Goal: Find specific fact: Find specific fact

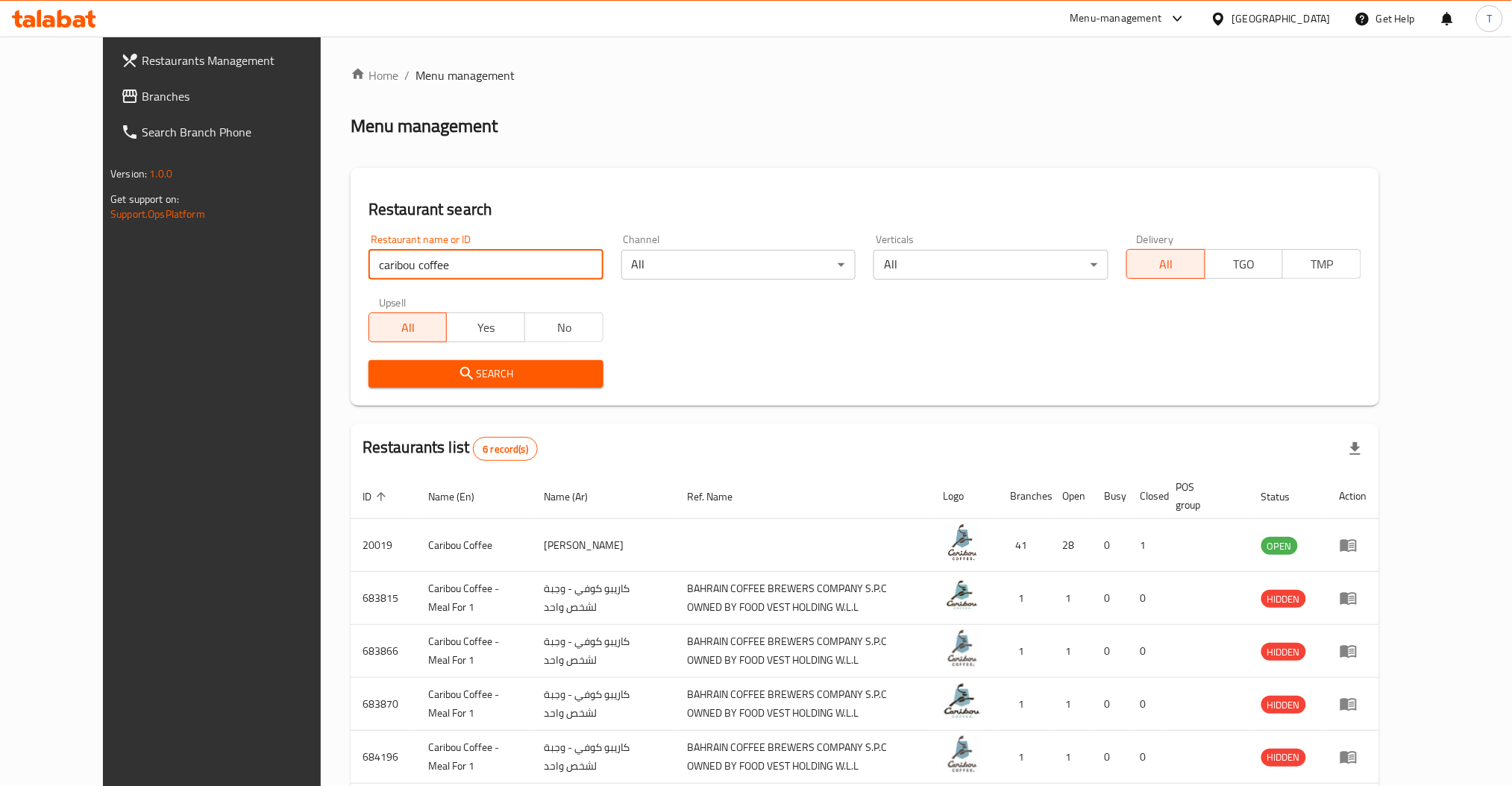
drag, startPoint x: 412, startPoint y: 263, endPoint x: 146, endPoint y: 249, distance: 266.4
click at [146, 249] on div "Restaurants Management Branches Search Branch Phone Version: 1.0.0 Get support …" at bounding box center [755, 477] width 1306 height 881
type input "subway"
click button "Search" at bounding box center [486, 373] width 235 height 27
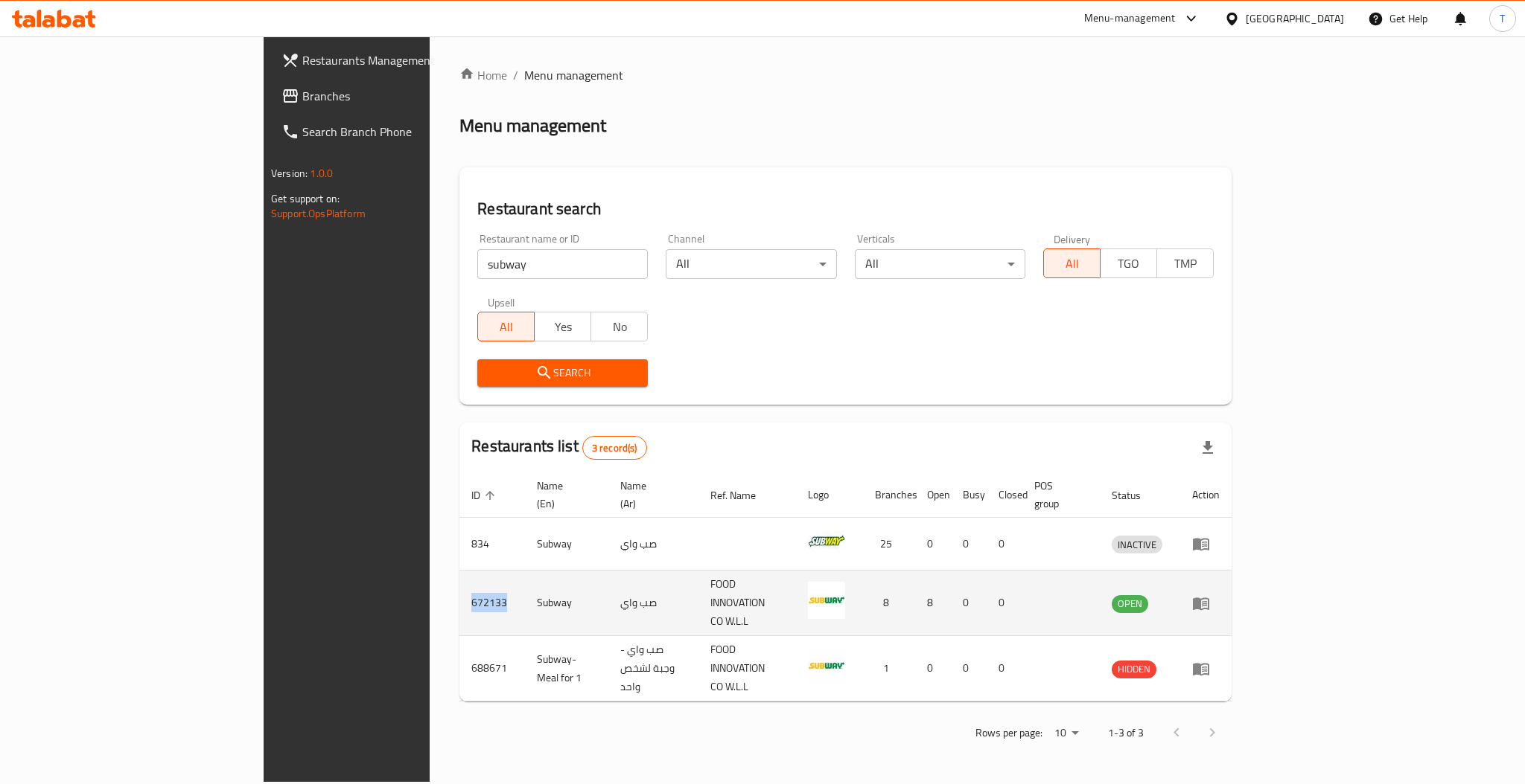
drag, startPoint x: 334, startPoint y: 582, endPoint x: 296, endPoint y: 582, distance: 38.0
click at [459, 582] on td "672133" at bounding box center [492, 604] width 66 height 66
copy td "672133"
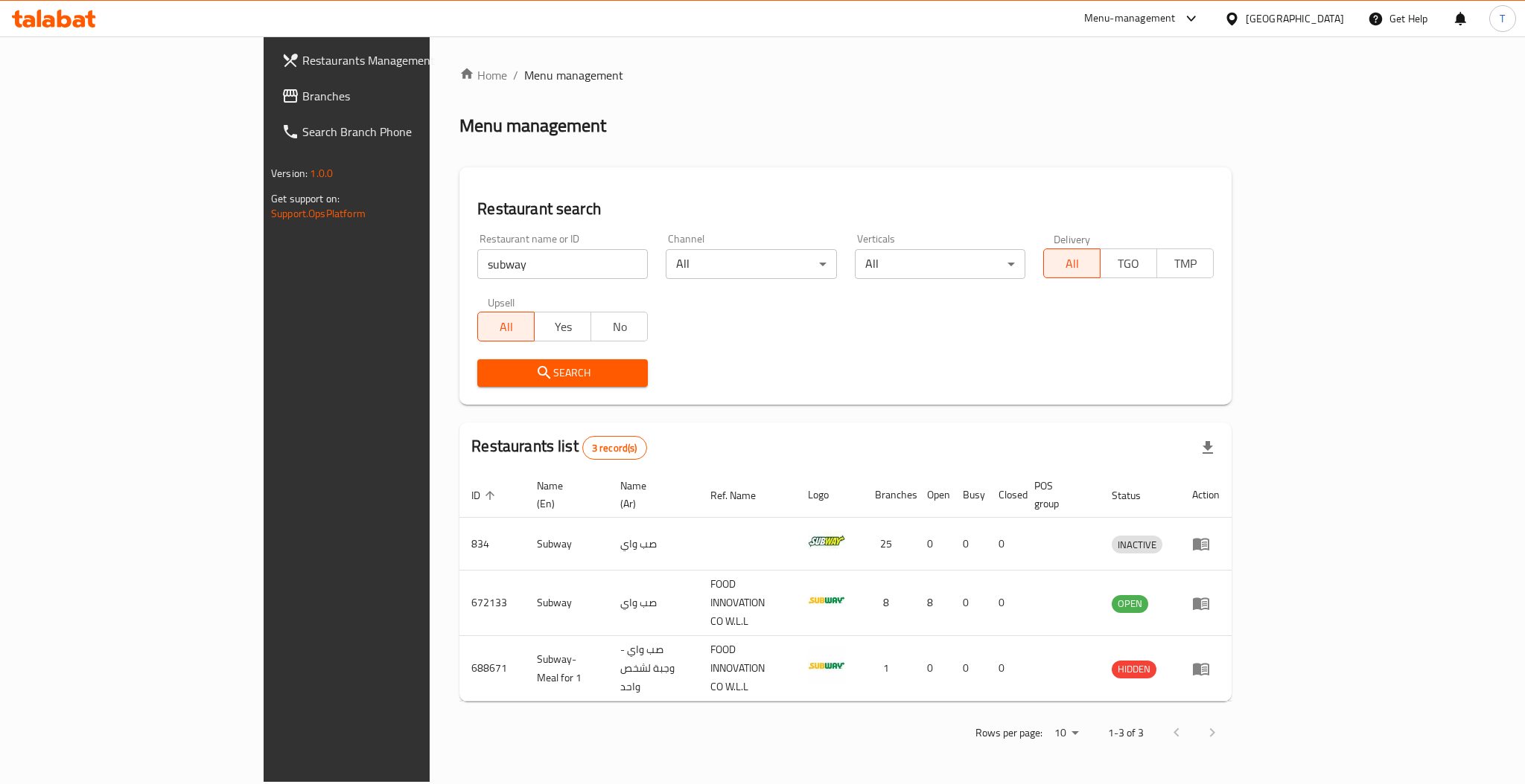
click at [812, 335] on div "Restaurant name or ID subway Restaurant name or ID Channel All ​ Verticals All …" at bounding box center [845, 310] width 755 height 171
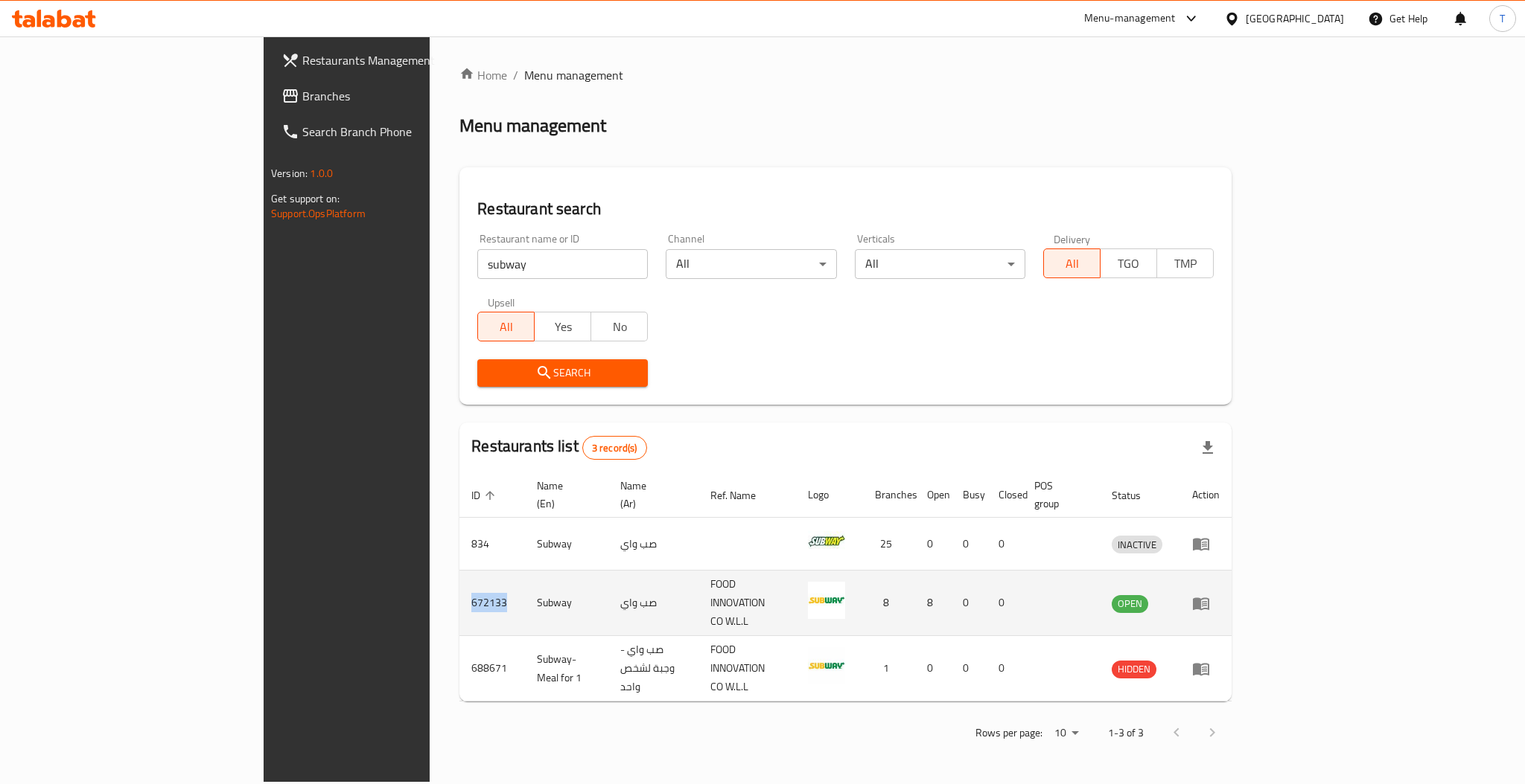
drag, startPoint x: 330, startPoint y: 589, endPoint x: 294, endPoint y: 590, distance: 36.0
click at [459, 590] on td "672133" at bounding box center [492, 604] width 66 height 66
copy td "672133"
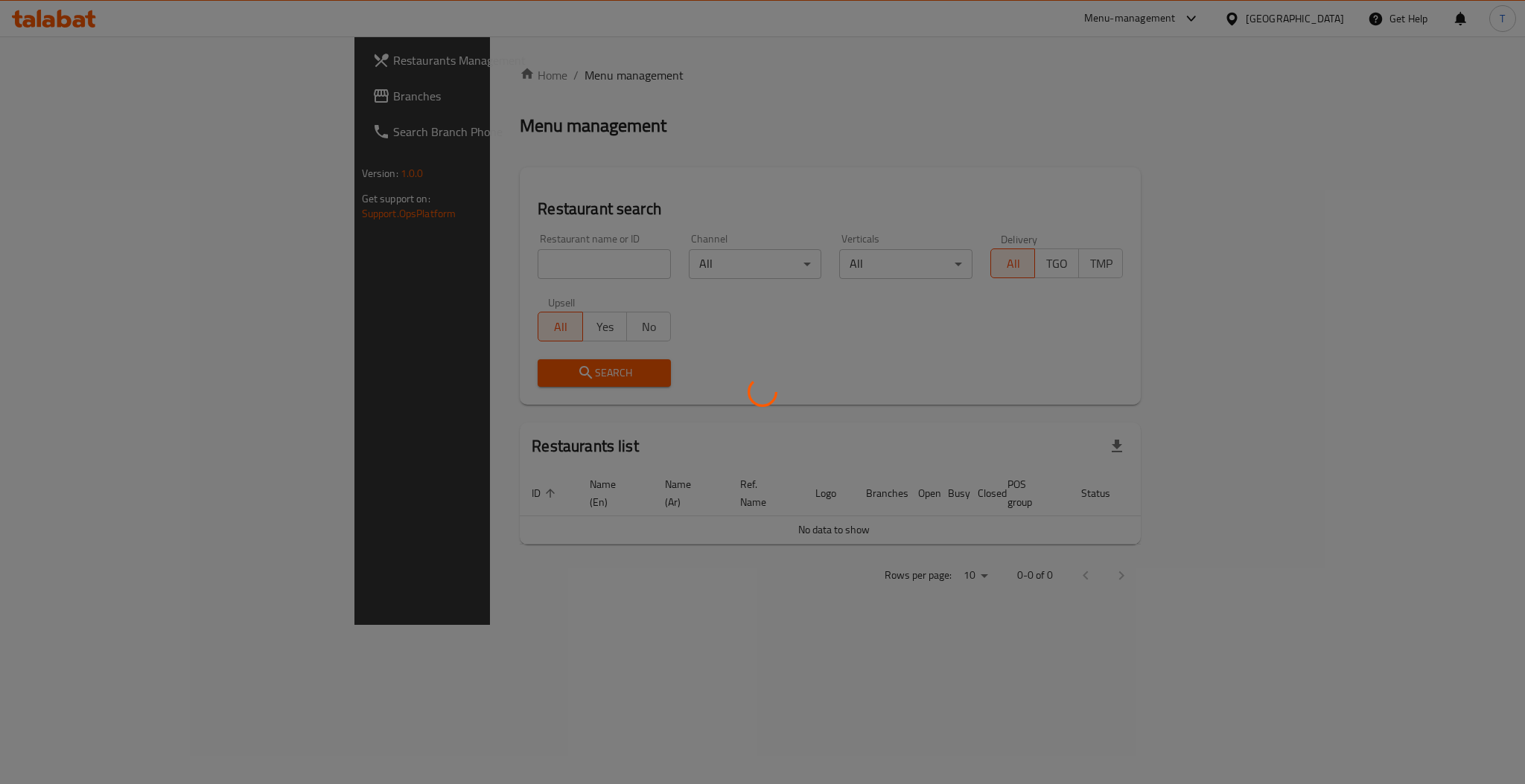
click at [483, 263] on div at bounding box center [762, 392] width 1525 height 784
click at [472, 267] on div at bounding box center [762, 392] width 1525 height 784
